Goal: Check status: Check status

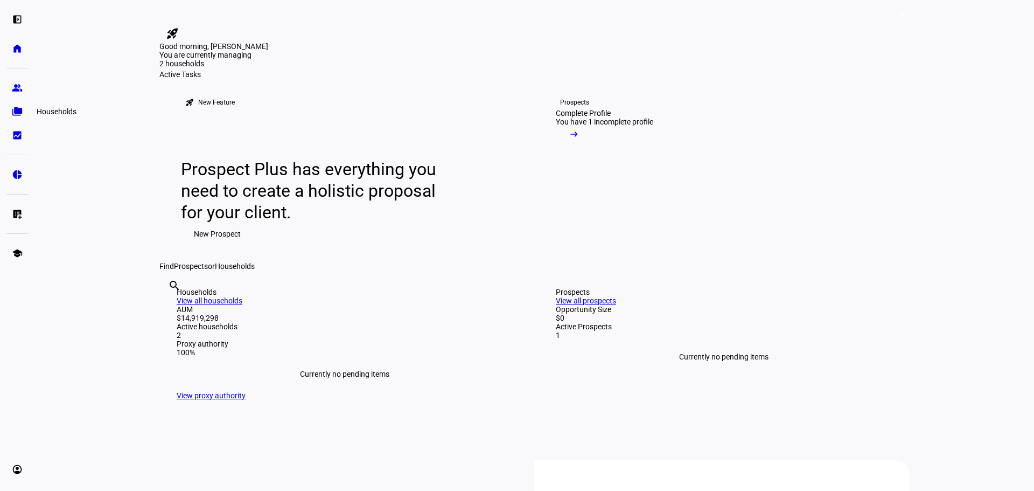
click at [12, 111] on eth-mat-symbol "folder_copy" at bounding box center [17, 111] width 11 height 11
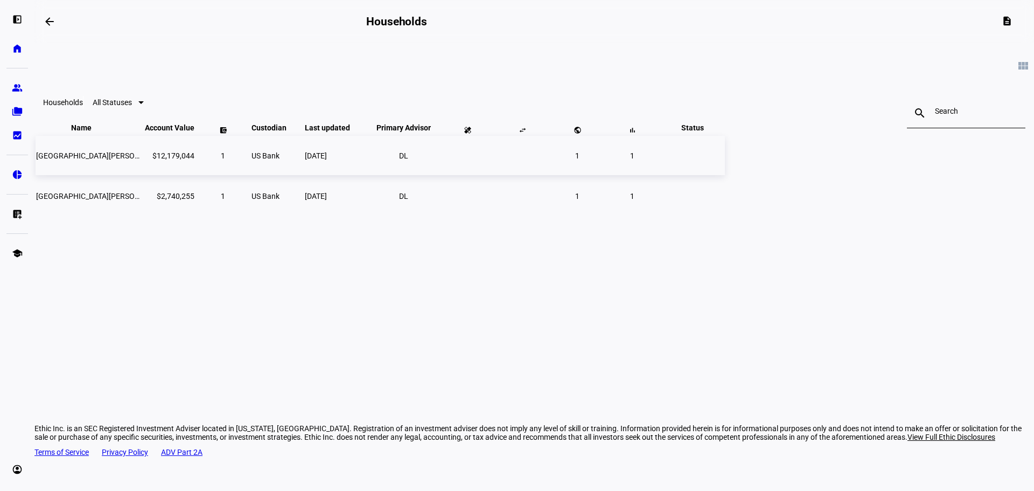
click at [214, 160] on span "[GEOGRAPHIC_DATA][PERSON_NAME] Nat Hist-ethic" at bounding box center [125, 155] width 178 height 9
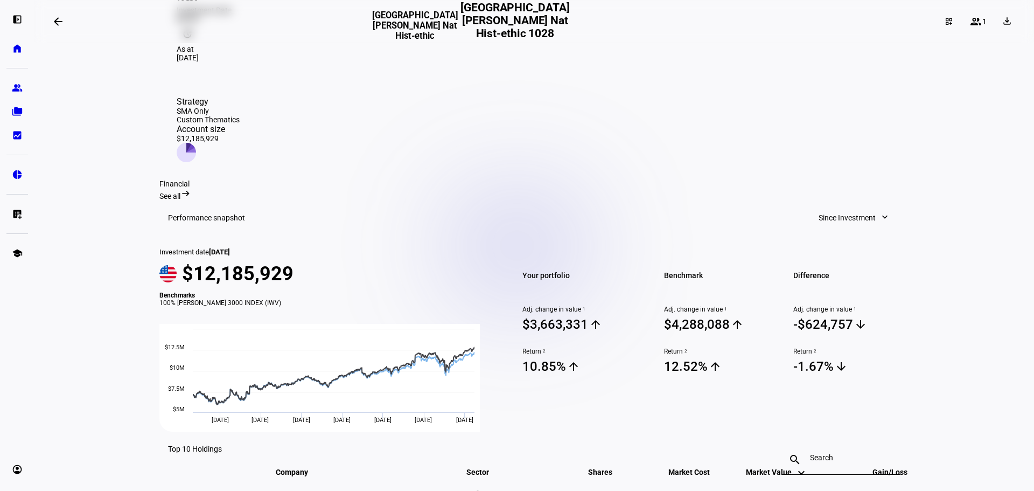
scroll to position [269, 0]
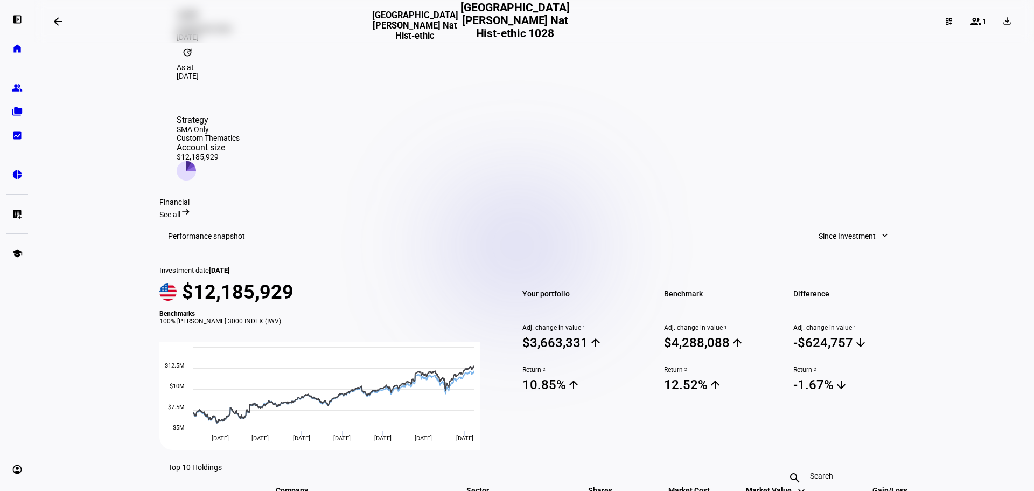
click at [834, 225] on span "Since Investment" at bounding box center [847, 236] width 57 height 22
click at [840, 192] on div "Month to Date" at bounding box center [849, 189] width 89 height 9
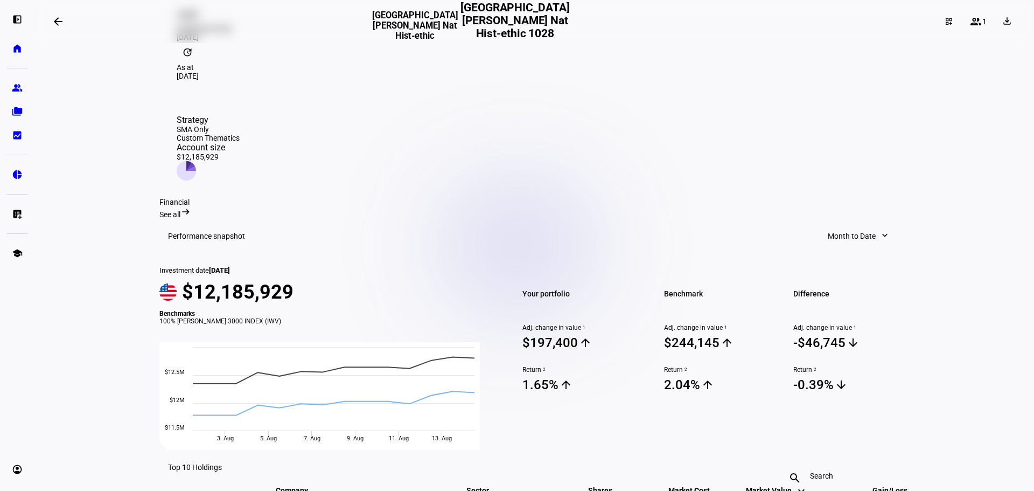
click at [868, 225] on span at bounding box center [858, 236] width 83 height 22
click at [847, 211] on div "Quarter to Date" at bounding box center [859, 215] width 89 height 9
click at [836, 225] on span "Quarter to Date" at bounding box center [850, 236] width 52 height 22
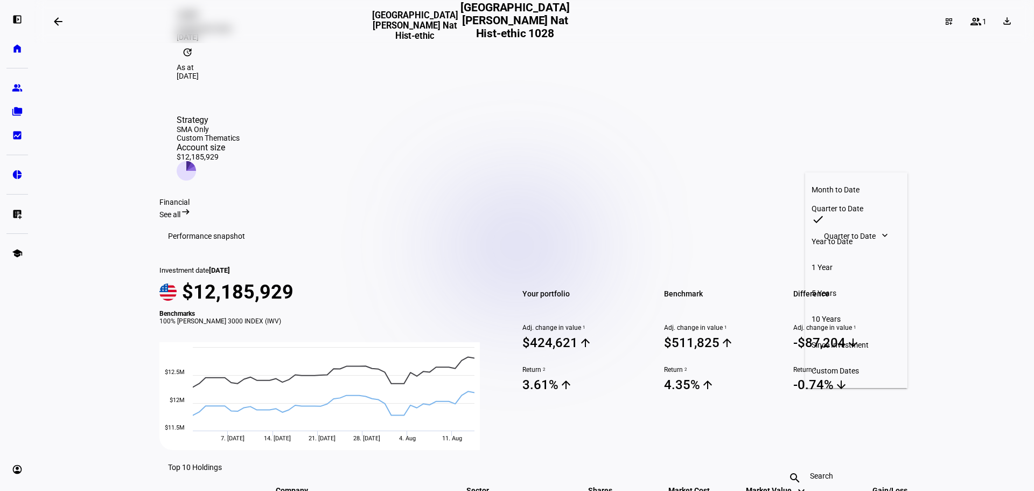
click at [843, 340] on div "Since Investment" at bounding box center [856, 344] width 89 height 9
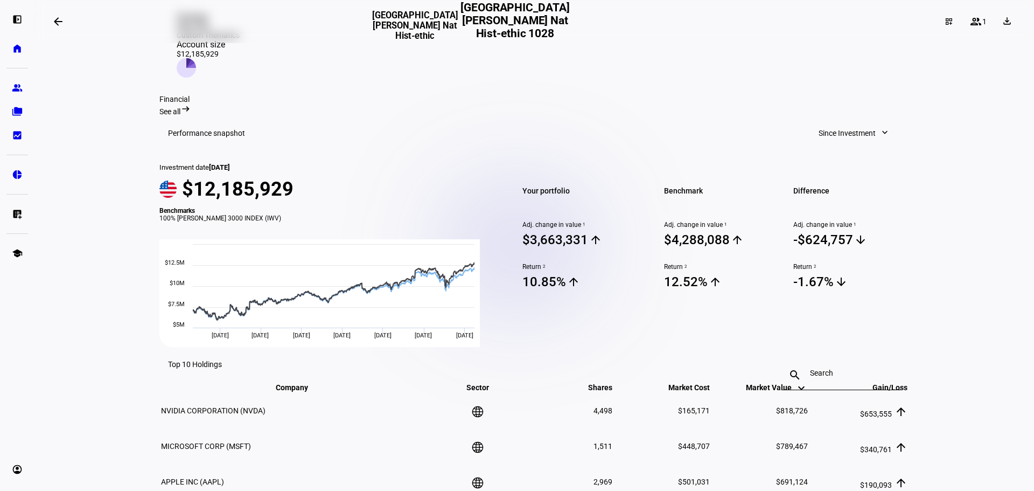
scroll to position [377, 0]
